Goal: Information Seeking & Learning: Compare options

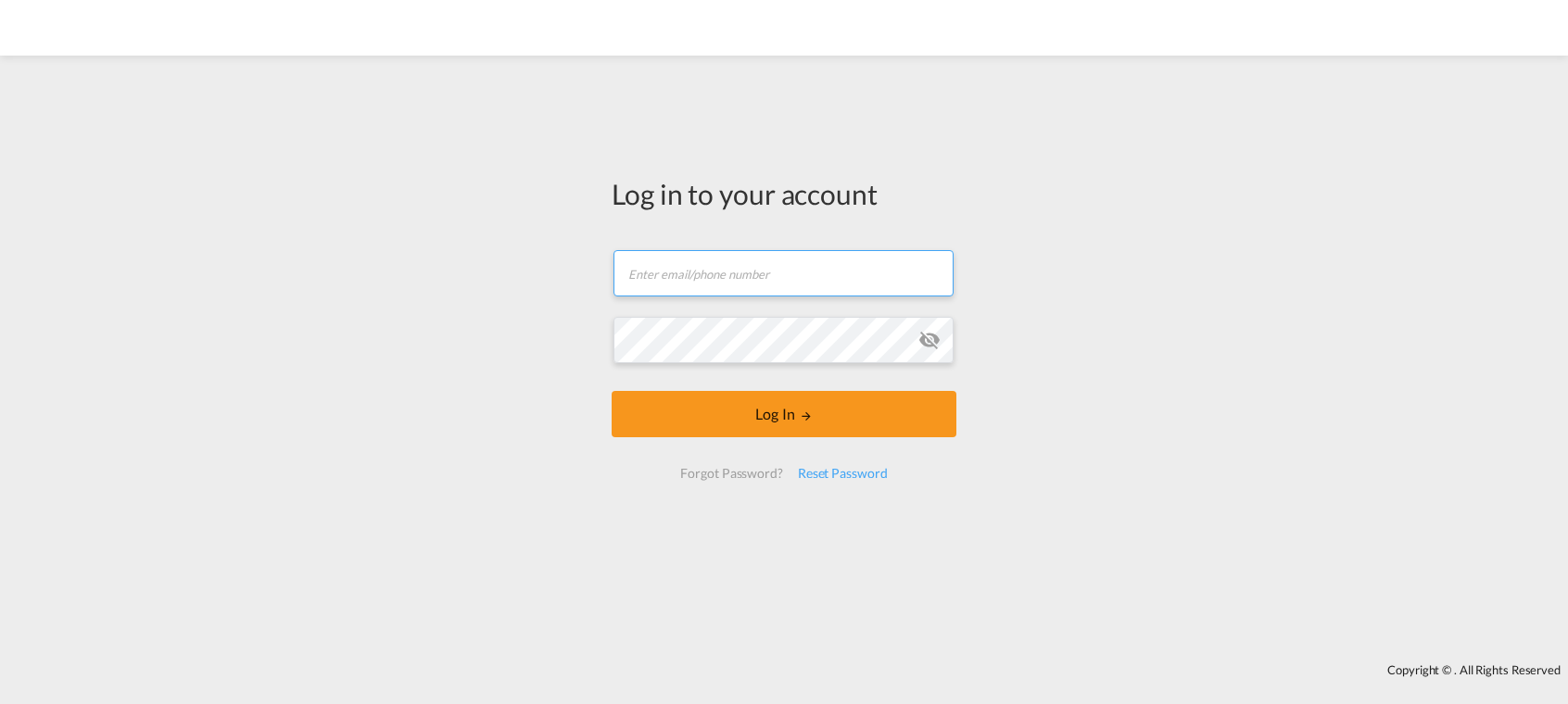
type input "[PERSON_NAME][EMAIL_ADDRESS][PERSON_NAME][DOMAIN_NAME]"
click at [727, 439] on form "[PERSON_NAME][EMAIL_ADDRESS][PERSON_NAME][DOMAIN_NAME] Email field is required …" at bounding box center [784, 365] width 345 height 266
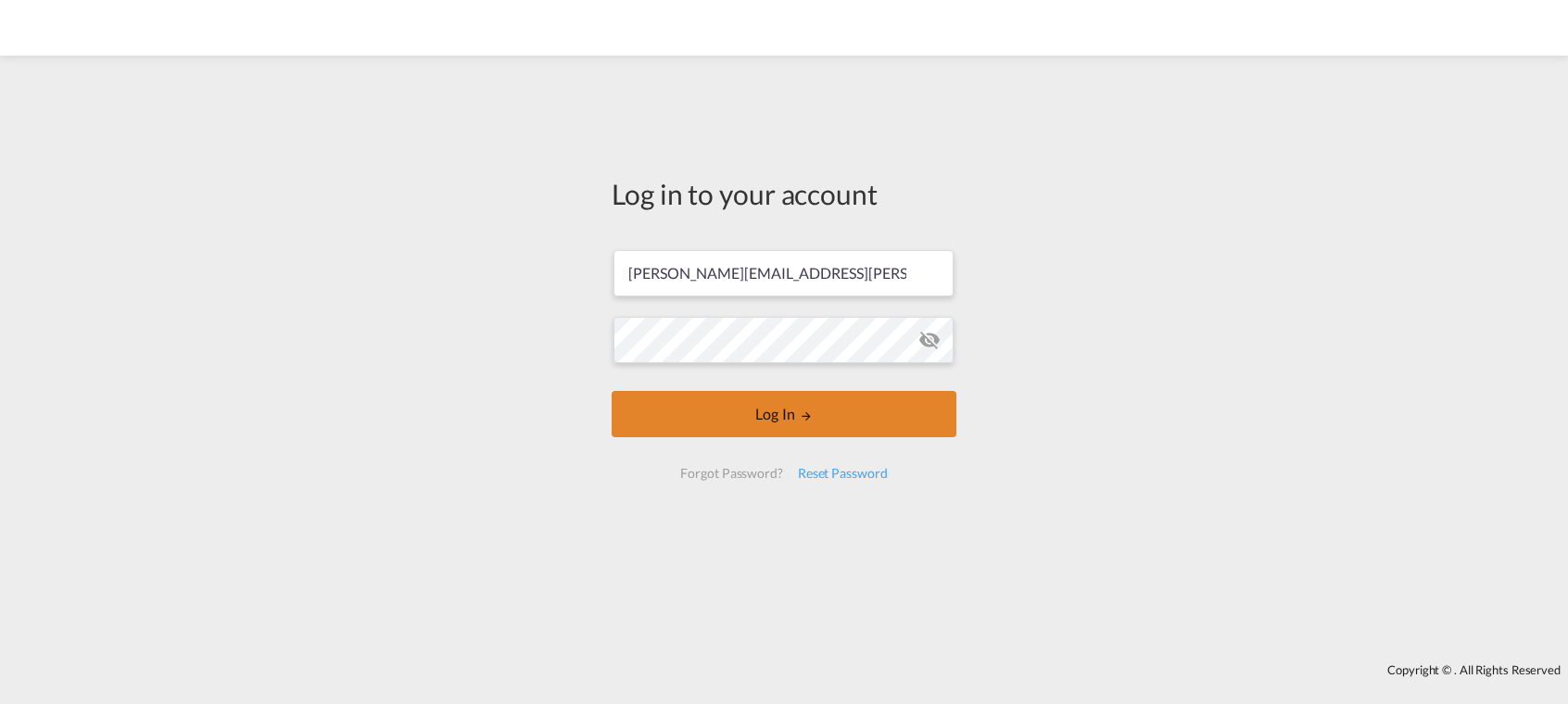
click at [721, 425] on button "Log In" at bounding box center [784, 414] width 345 height 46
